Goal: Information Seeking & Learning: Find specific fact

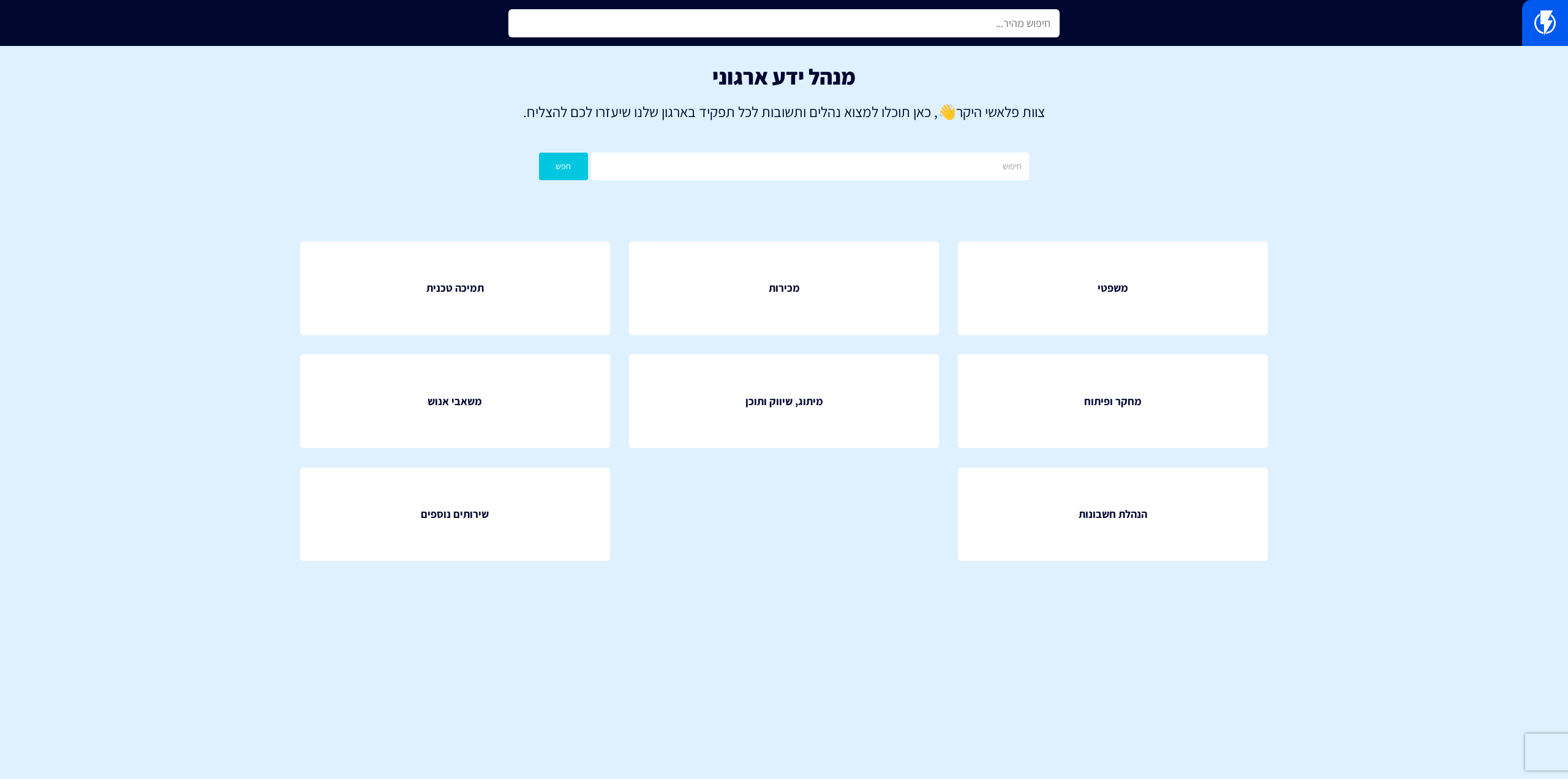
click at [961, 17] on input "text" at bounding box center [784, 23] width 551 height 28
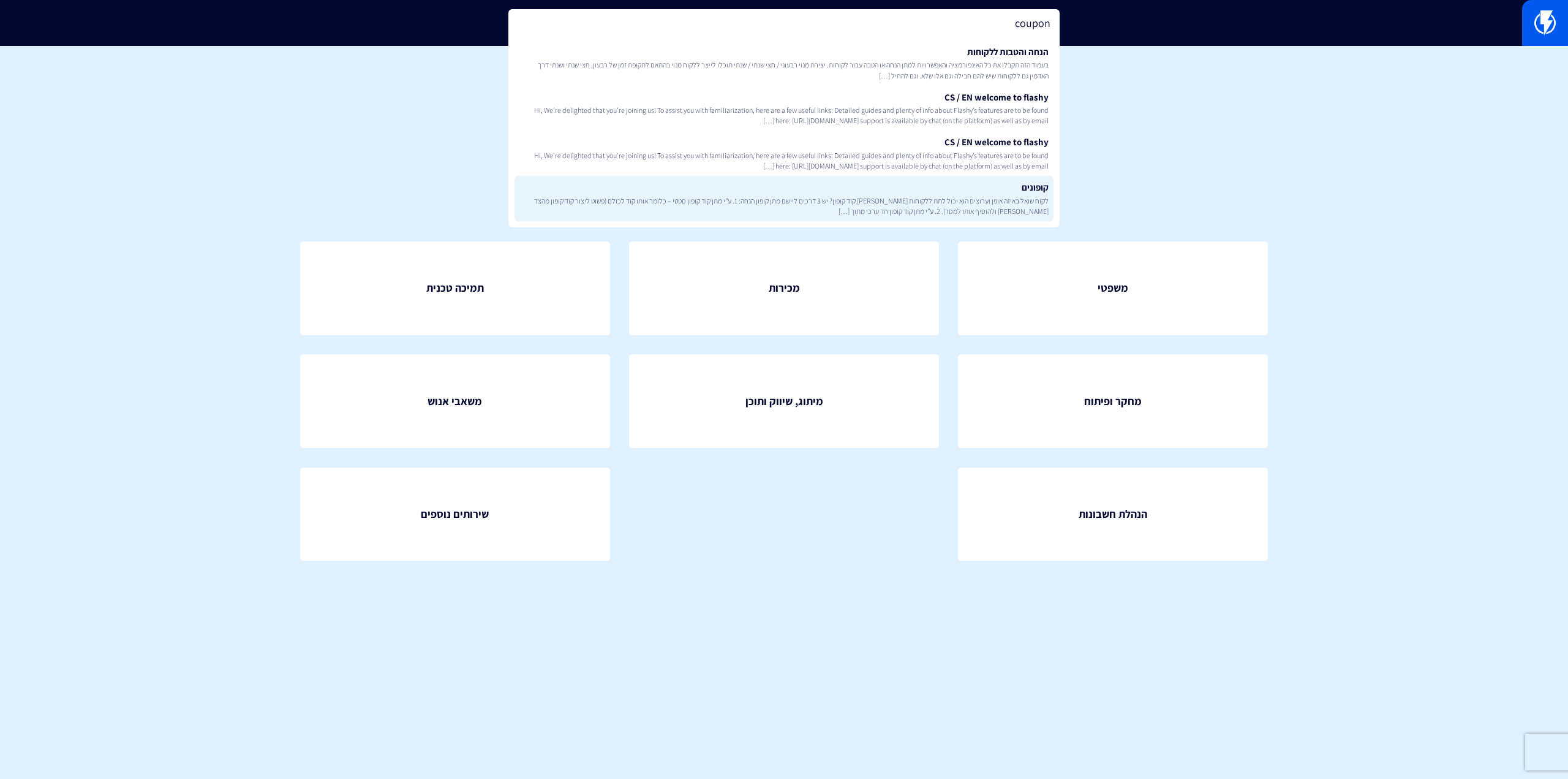
type input "coupon"
click at [1030, 211] on span "לקוח שואל באיזה אופן וערוצים הוא יכול לתת ללקוחות שלו קוד קופון? יש 3 דרכים ליי…" at bounding box center [784, 205] width 529 height 20
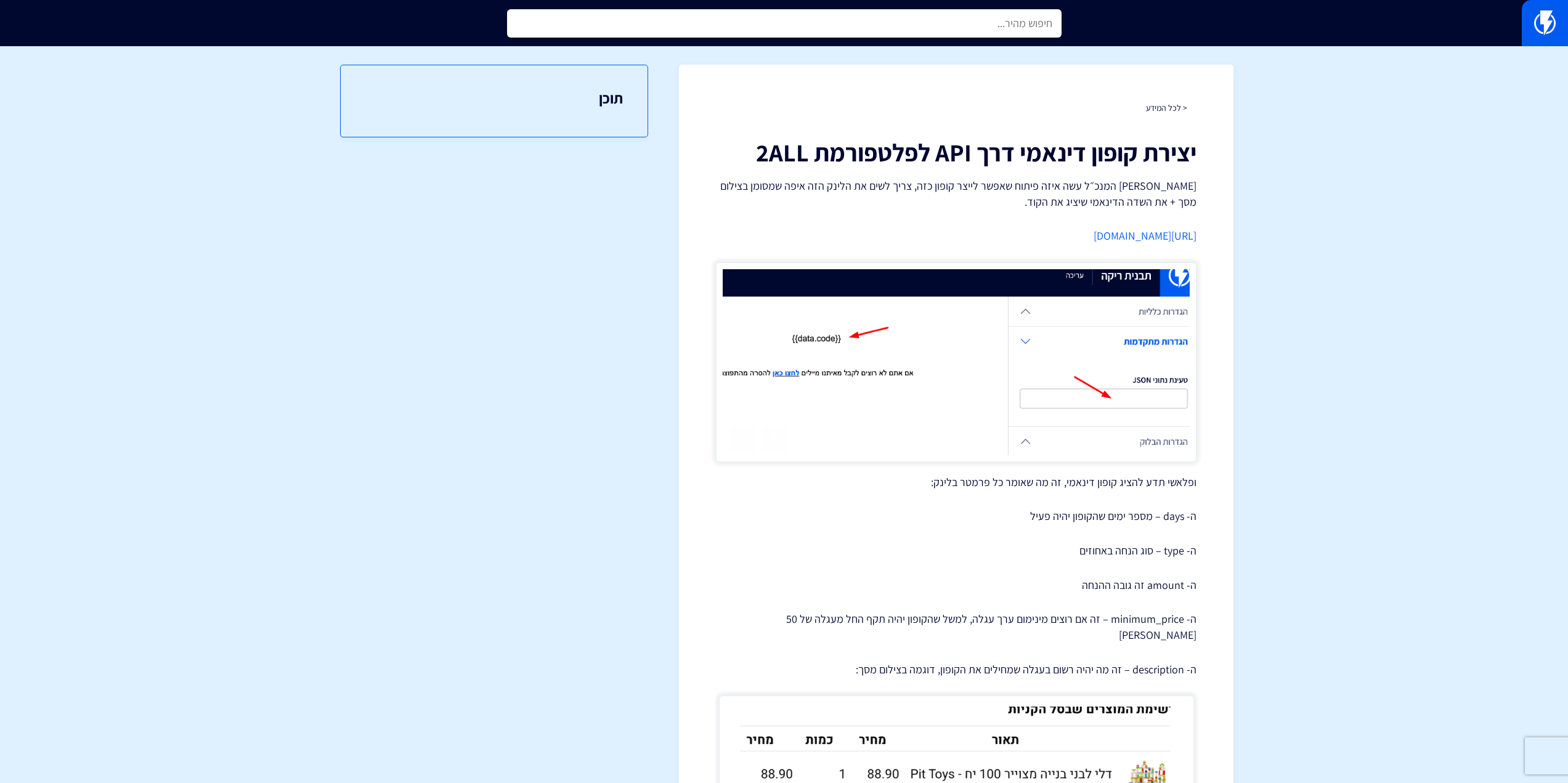
click at [962, 27] on input "text" at bounding box center [784, 23] width 554 height 28
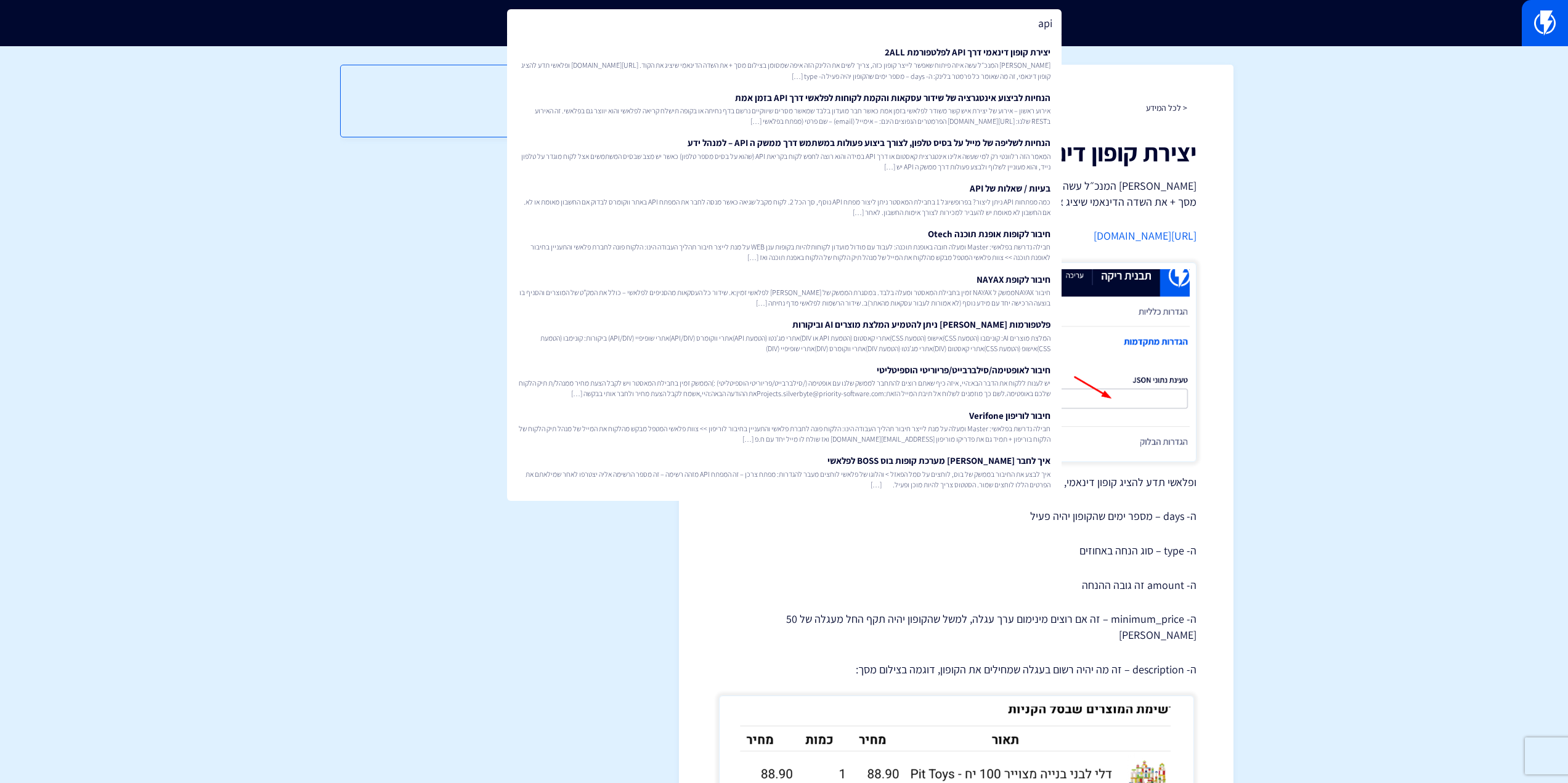
click at [1186, 151] on h1 "יצירת קופון דינאמי דרך API לפלטפורמת 2ALL" at bounding box center [956, 151] width 480 height 27
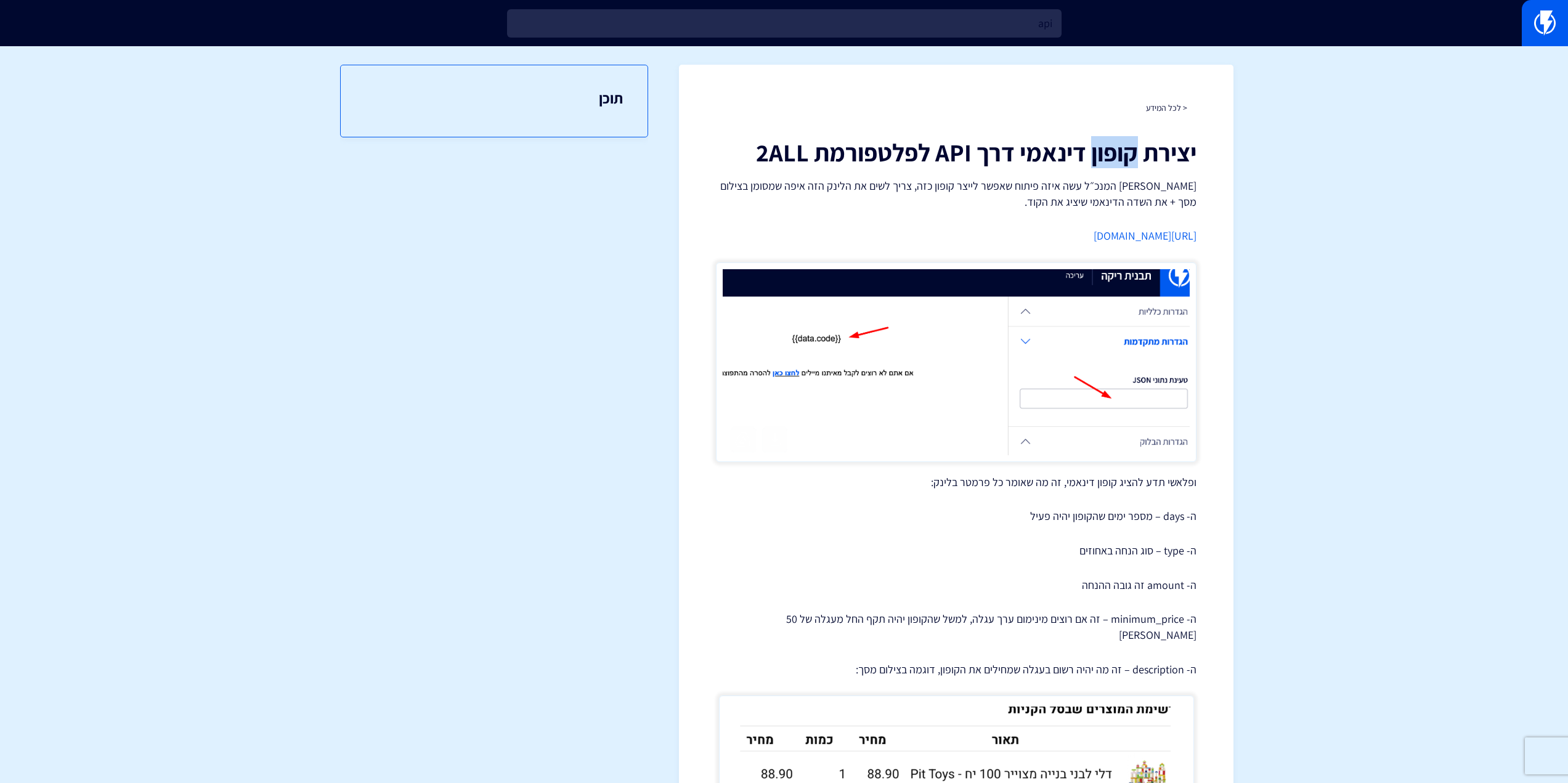
drag, startPoint x: 1136, startPoint y: 154, endPoint x: 1089, endPoint y: 155, distance: 47.0
click at [1089, 155] on h1 "יצירת קופון דינאמי דרך API לפלטפורמת 2ALL" at bounding box center [956, 151] width 480 height 27
copy h1 "קופון"
click at [986, 44] on div "api" at bounding box center [784, 23] width 1568 height 46
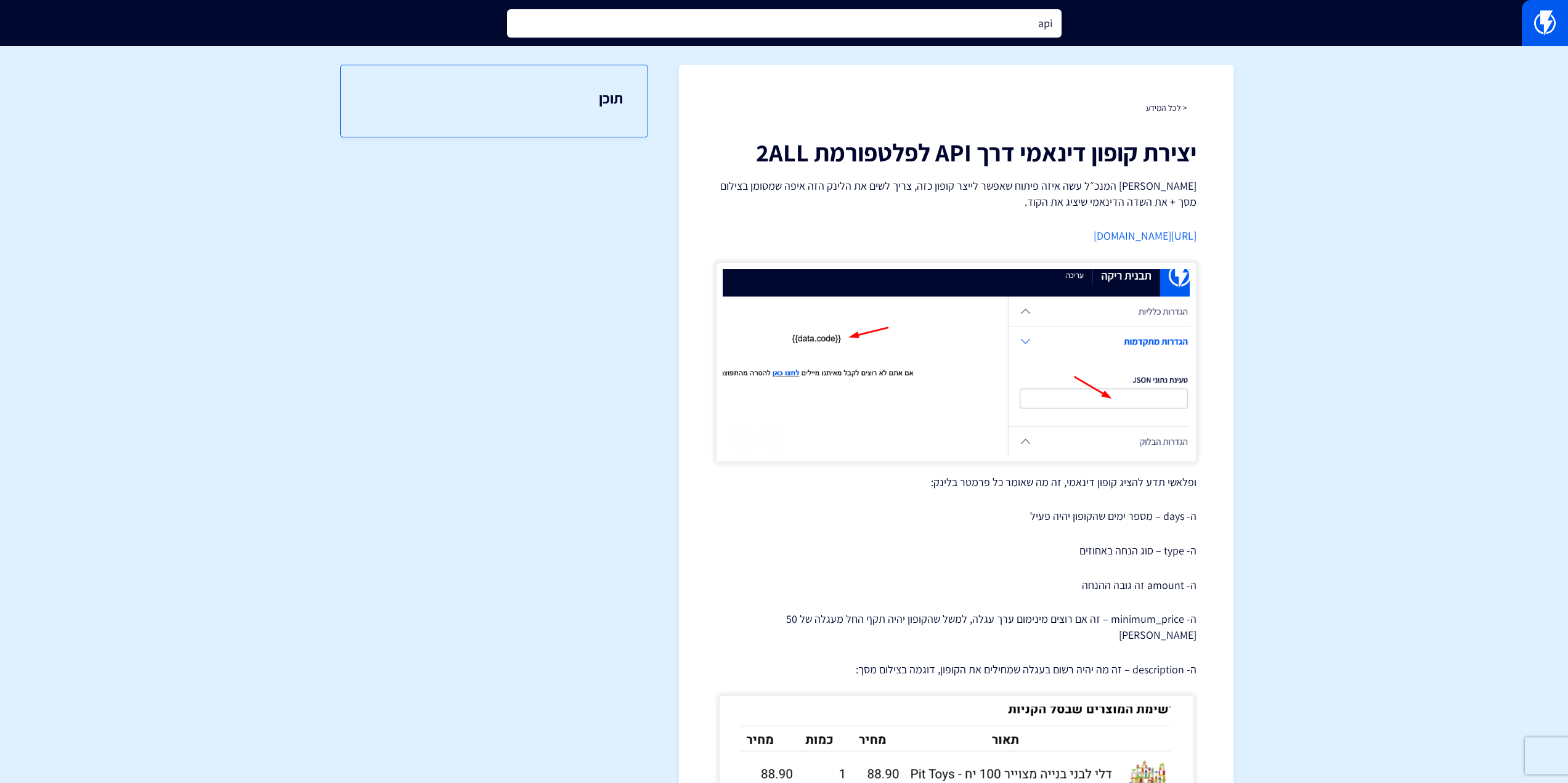
click at [1004, 23] on input "api" at bounding box center [784, 23] width 554 height 28
paste input "קופון"
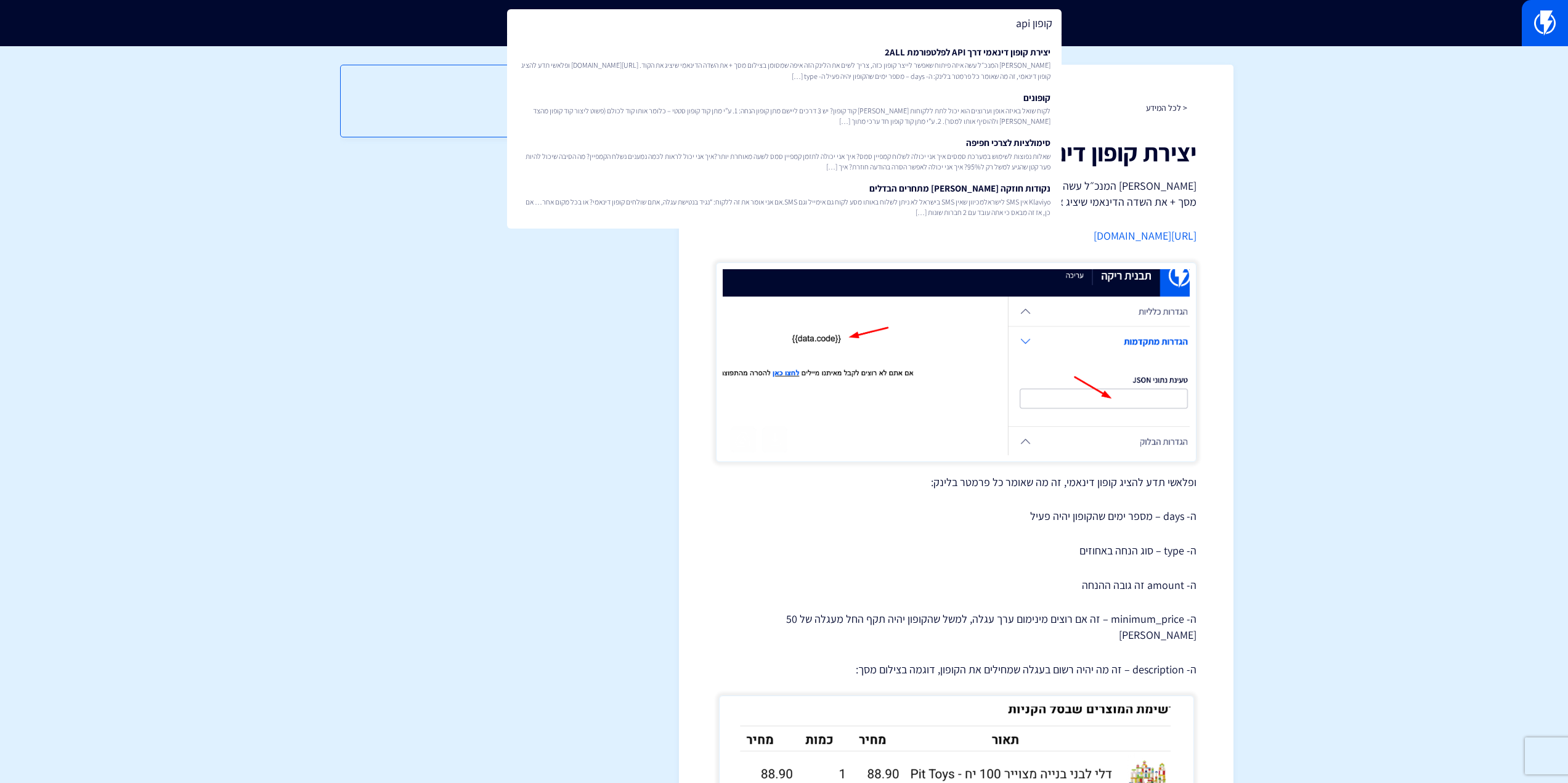
click at [202, 107] on section "< לכל המידע יצירת קופון דינאמי דרך API לפלטפורמת 2ALL [PERSON_NAME] המנכ״ל עשה …" at bounding box center [784, 557] width 1568 height 1022
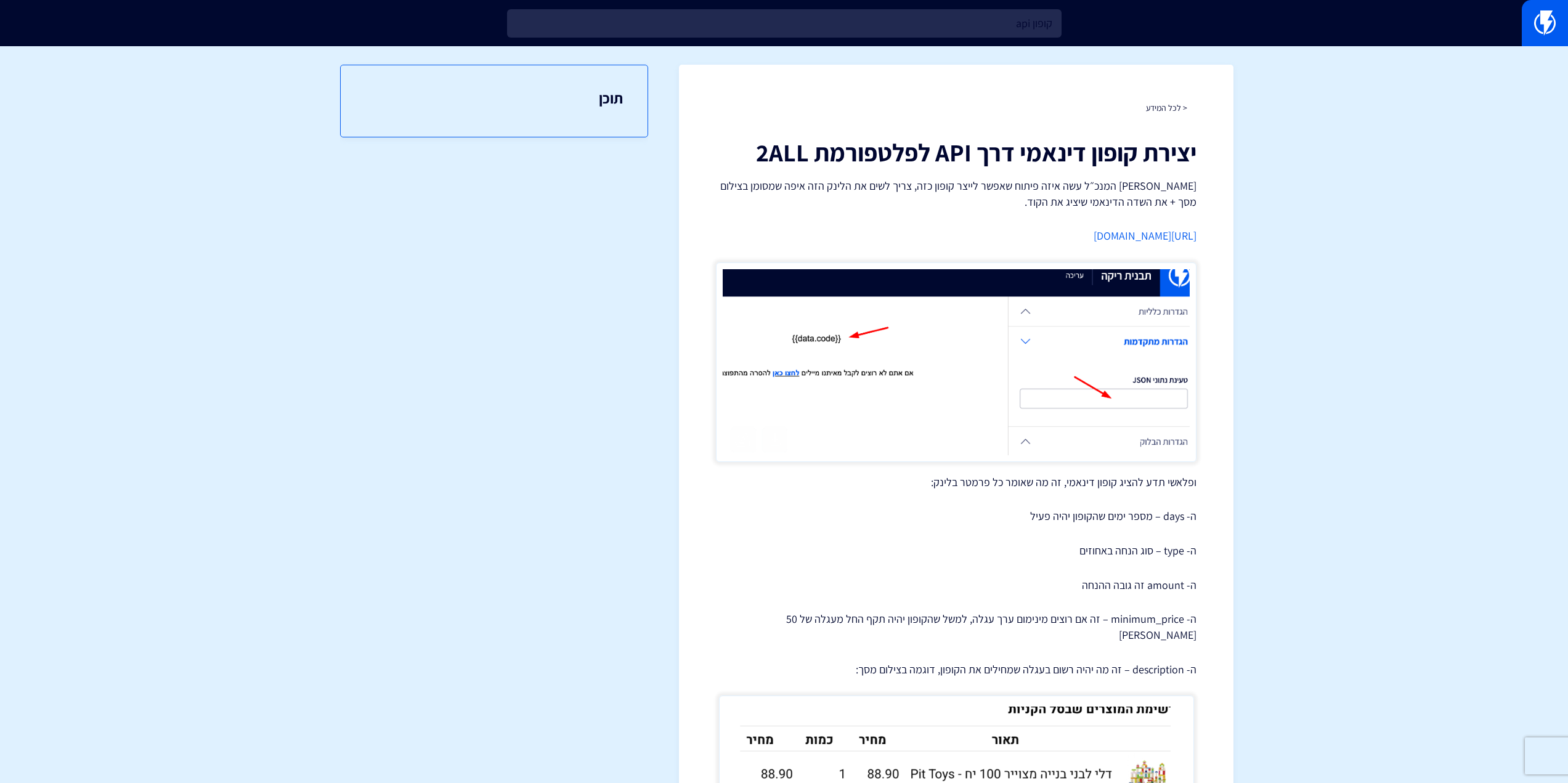
click at [905, 45] on div "קופון api" at bounding box center [784, 23] width 1568 height 46
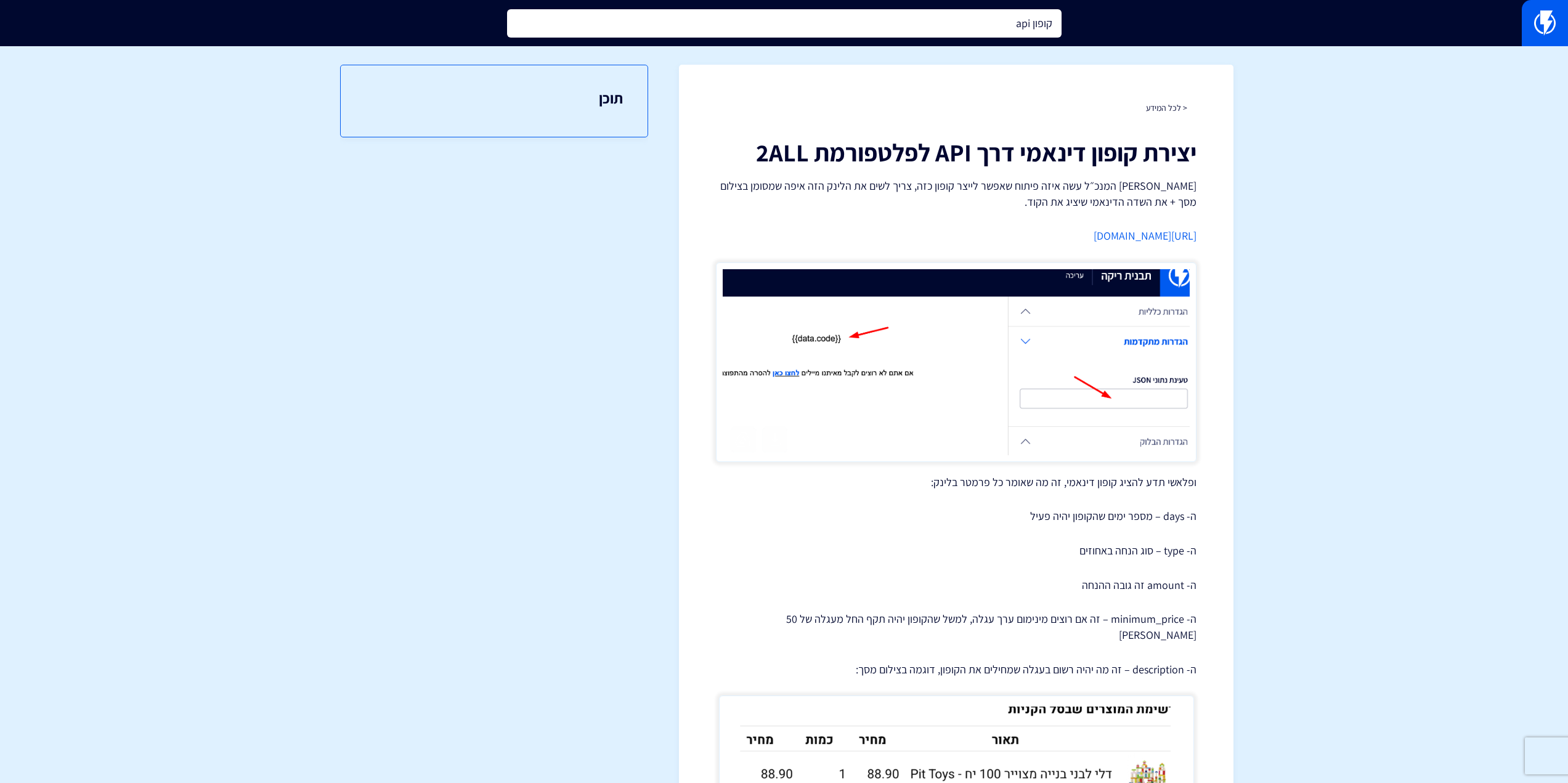
click at [913, 35] on input "קופון api" at bounding box center [784, 23] width 554 height 28
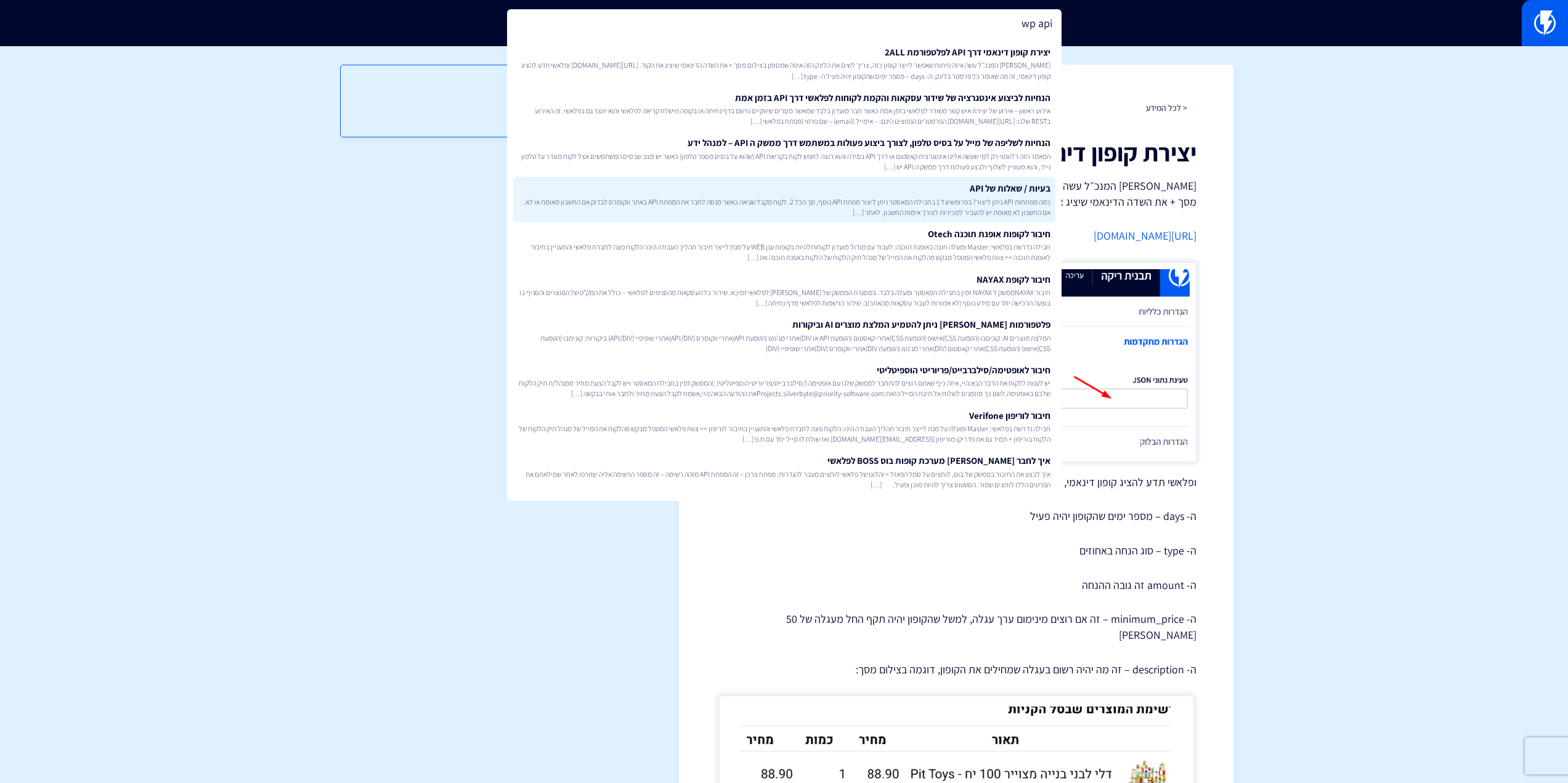
type input "wp api"
click at [944, 197] on link "בעיות / שאלות של API כמה מפתחות API ניתן ליצור? בפרופשיונל 1 בחבילת המאסטר ניתן…" at bounding box center [784, 199] width 542 height 45
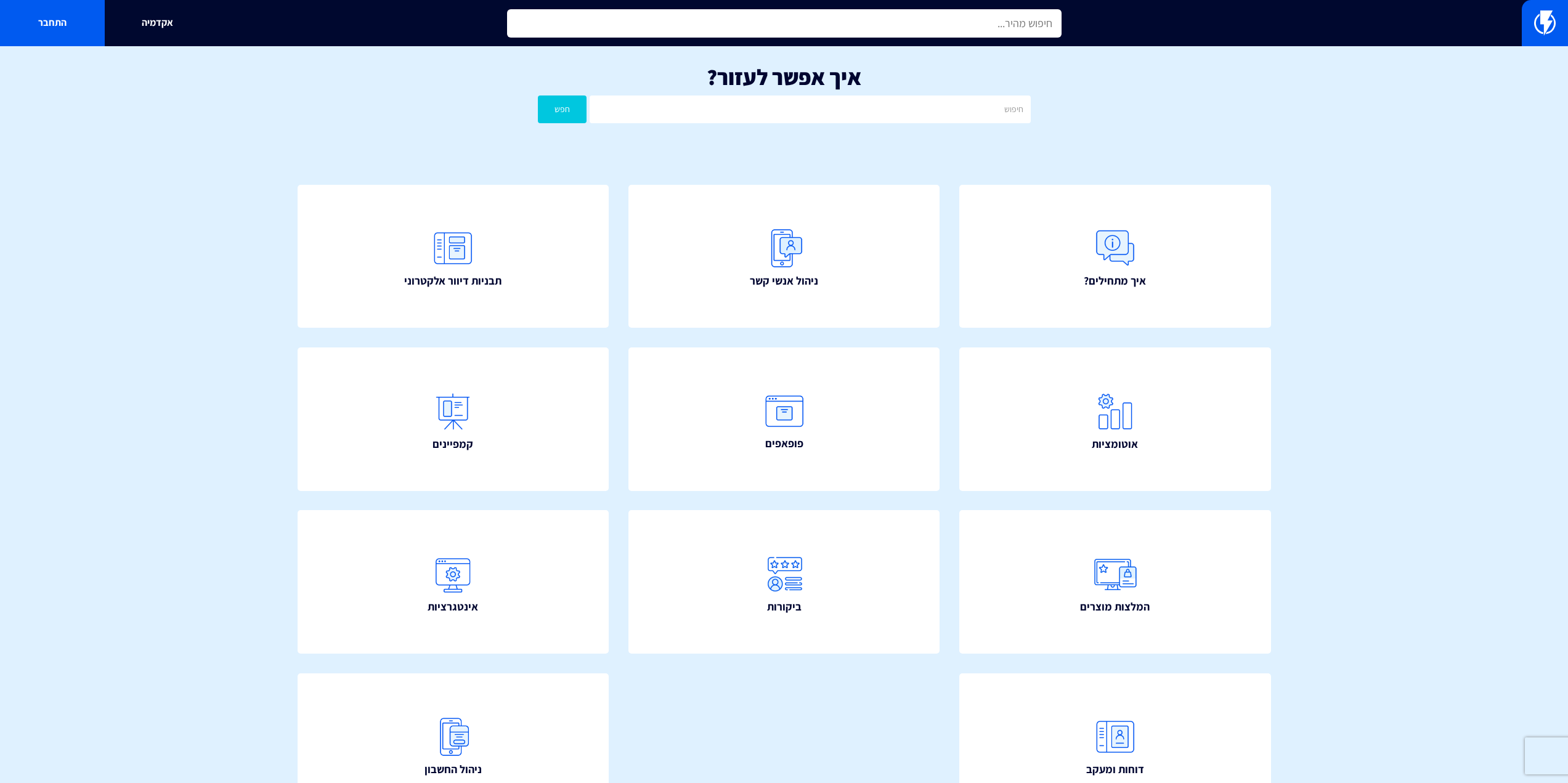
click at [1009, 31] on input "text" at bounding box center [784, 23] width 554 height 28
paste input "קופון"
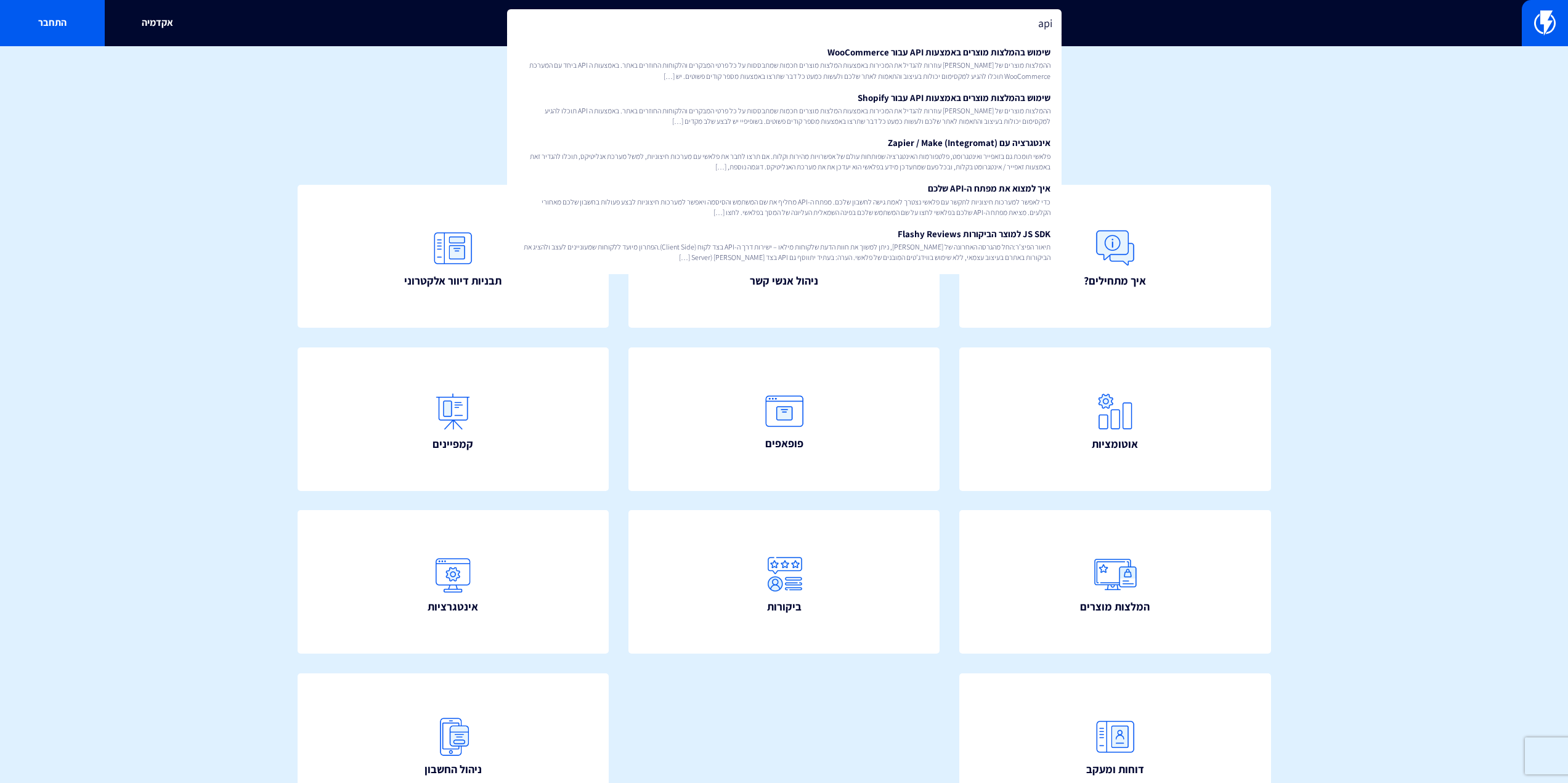
paste input "קופון"
type input "api קופון"
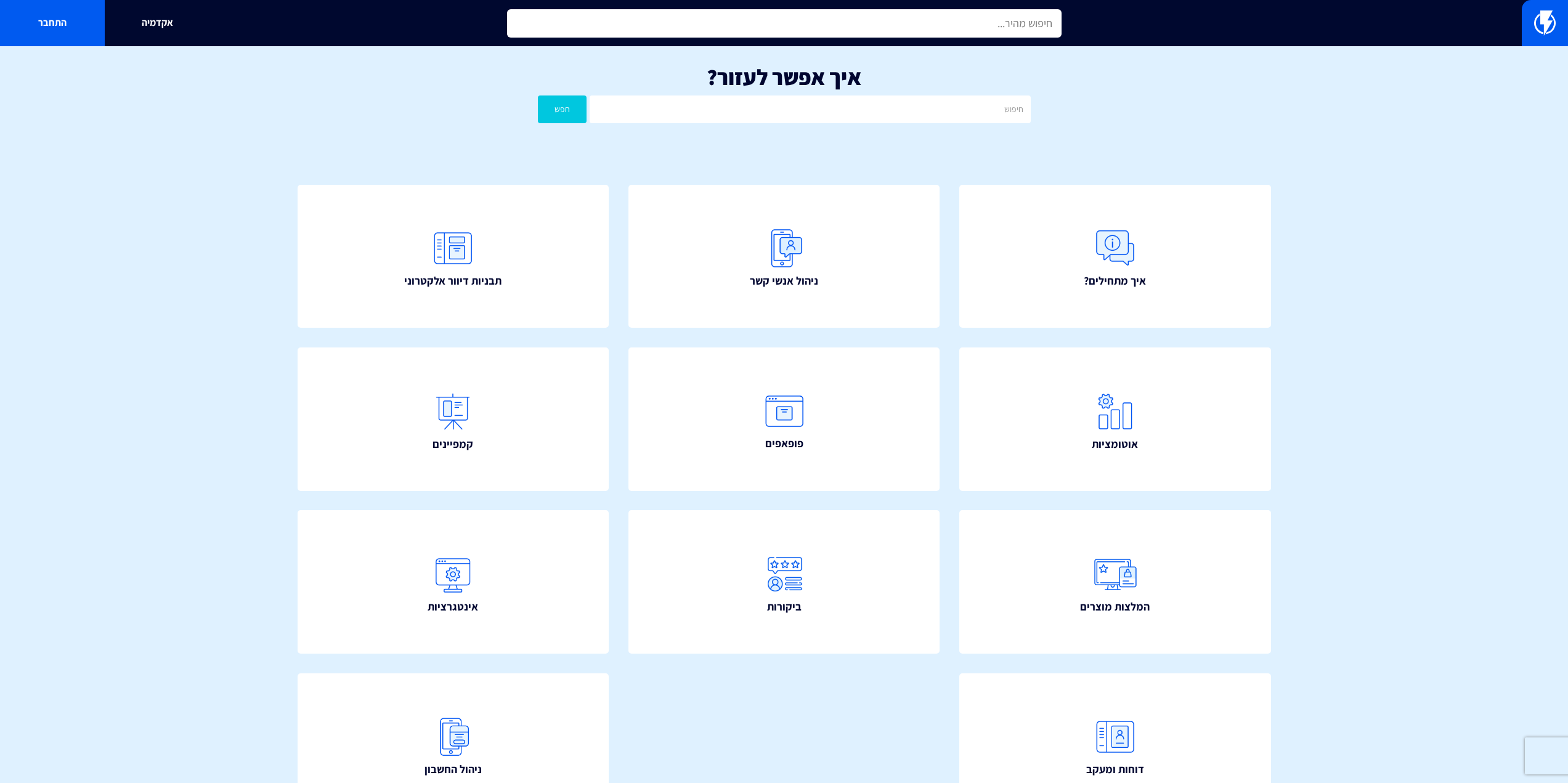
click at [1014, 32] on input "text" at bounding box center [784, 23] width 554 height 28
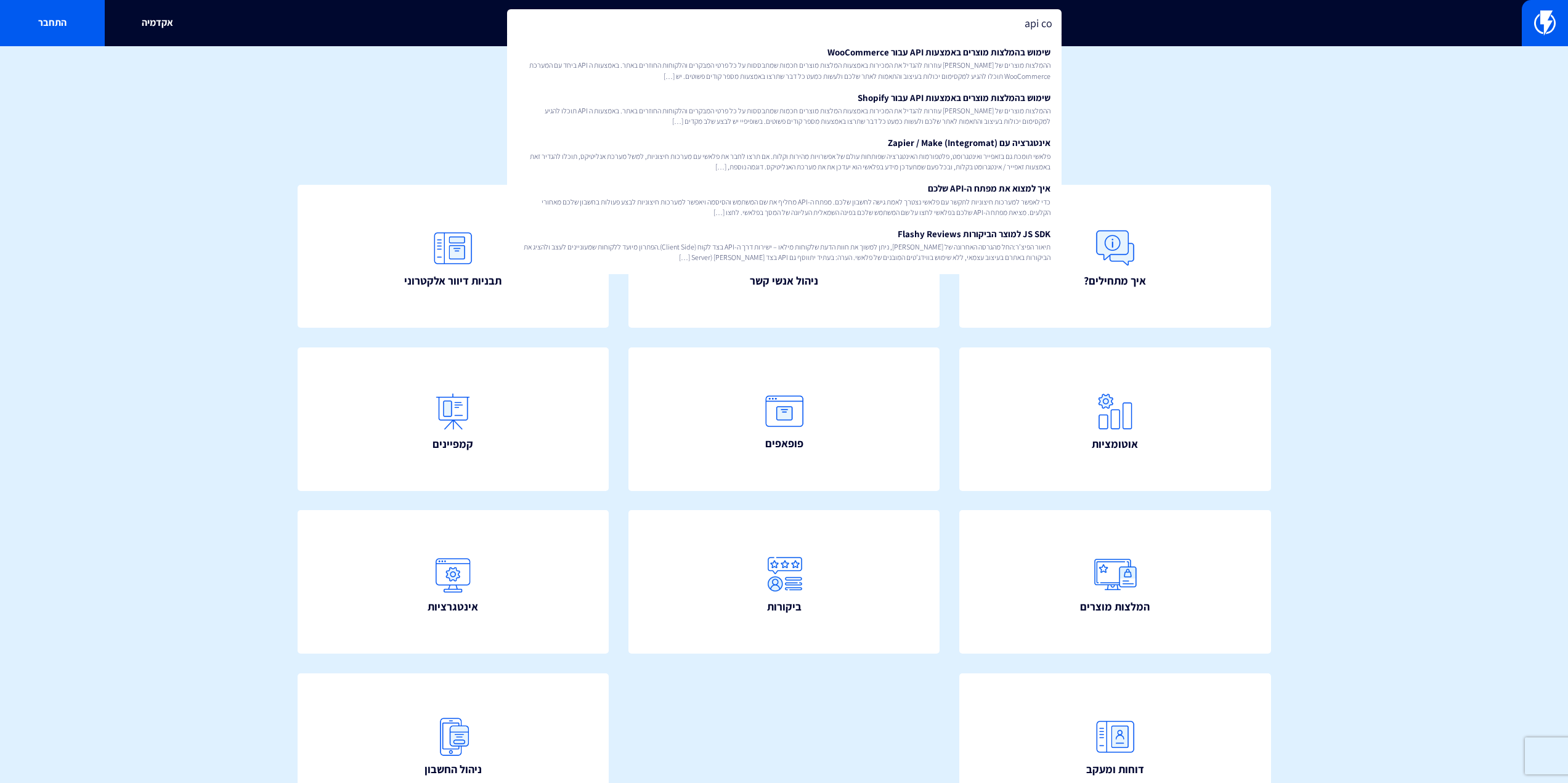
type input "api cou"
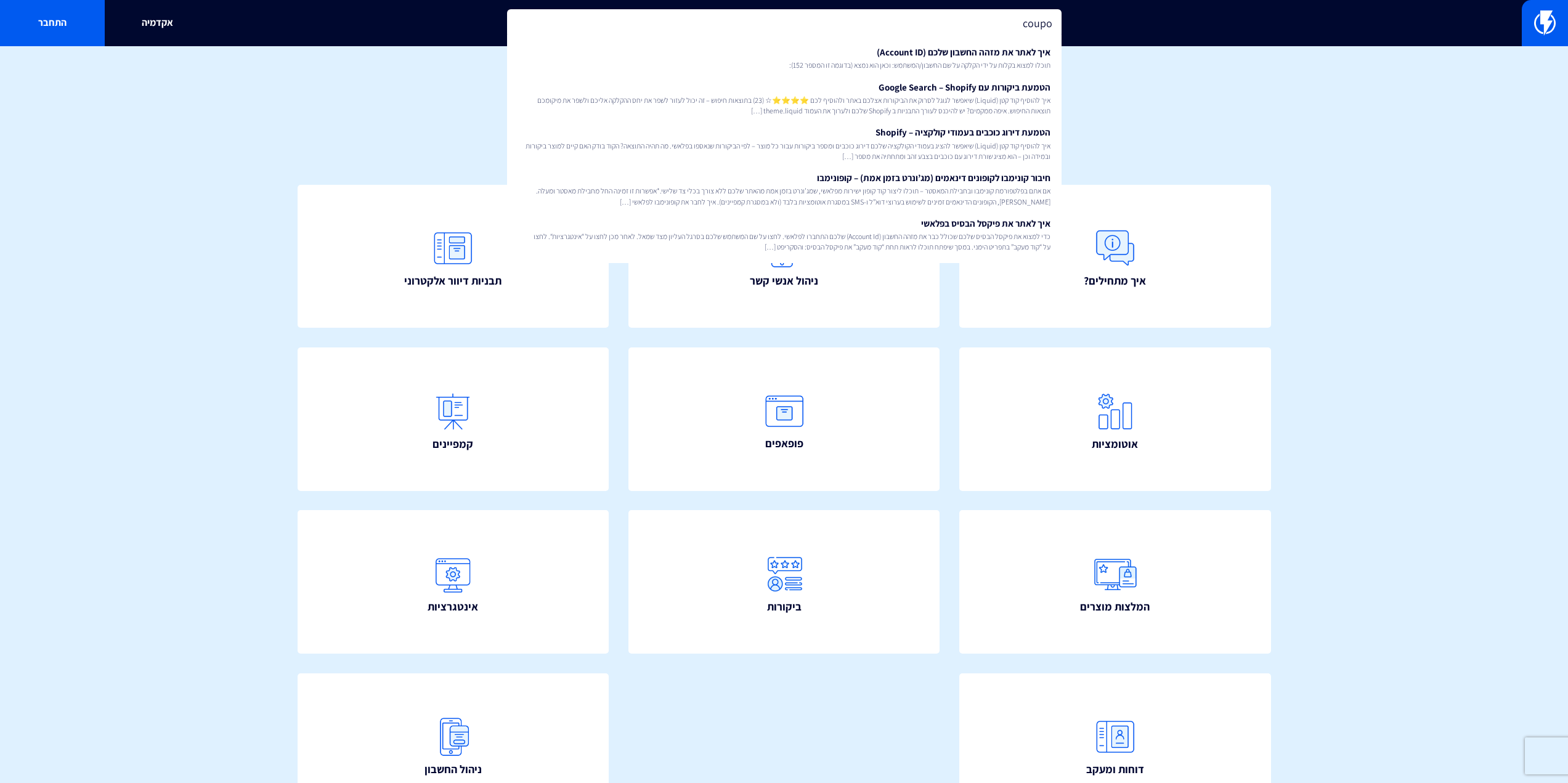
type input "coupon"
